Goal: Information Seeking & Learning: Stay updated

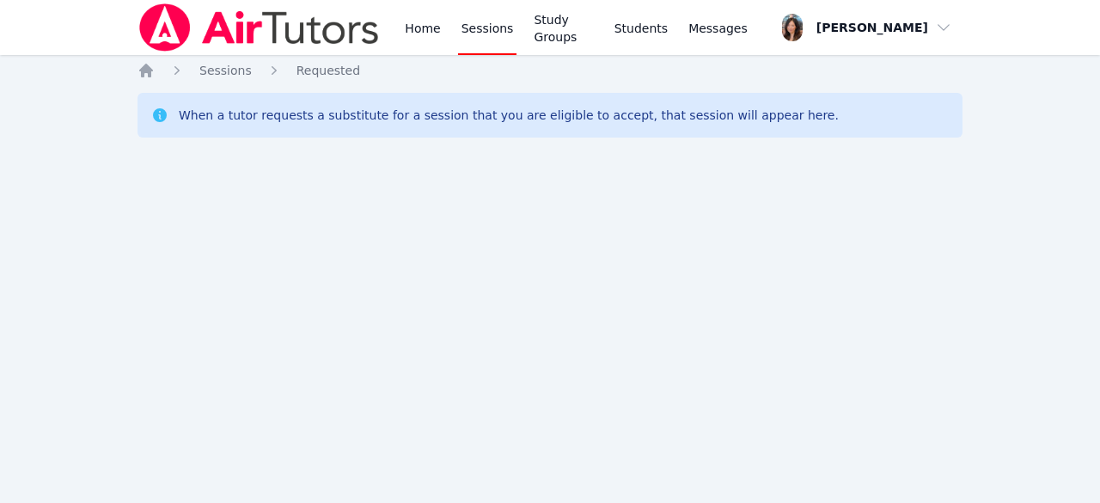
click at [0, 168] on div "Home Sessions Study Groups Students Messages Open user menu Grace Chu Open main…" at bounding box center [550, 251] width 1100 height 503
